Goal: Transaction & Acquisition: Subscribe to service/newsletter

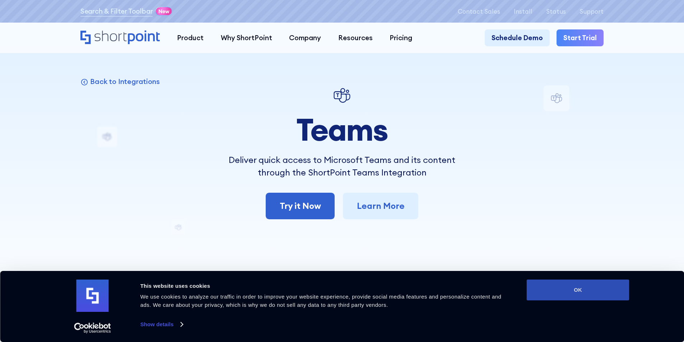
click at [585, 294] on button "OK" at bounding box center [577, 290] width 103 height 21
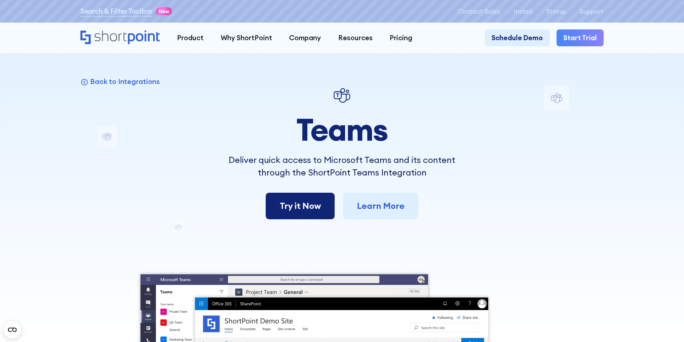
click at [312, 213] on link "Try it Now" at bounding box center [300, 206] width 69 height 27
